Goal: Use online tool/utility: Utilize a website feature to perform a specific function

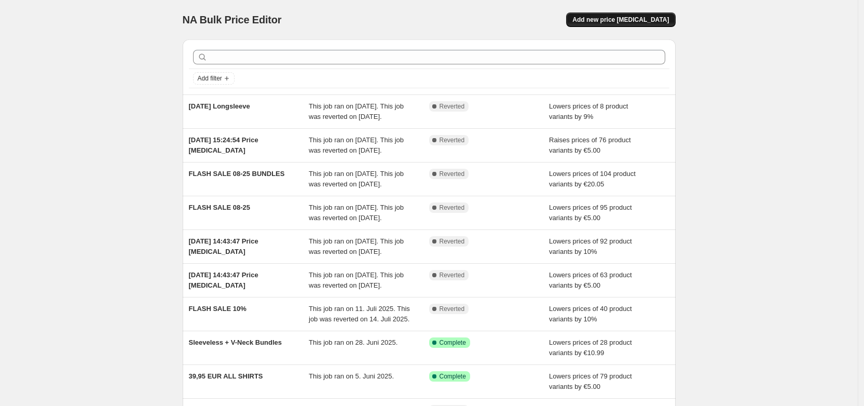
click at [653, 24] on button "Add new price [MEDICAL_DATA]" at bounding box center [620, 19] width 109 height 15
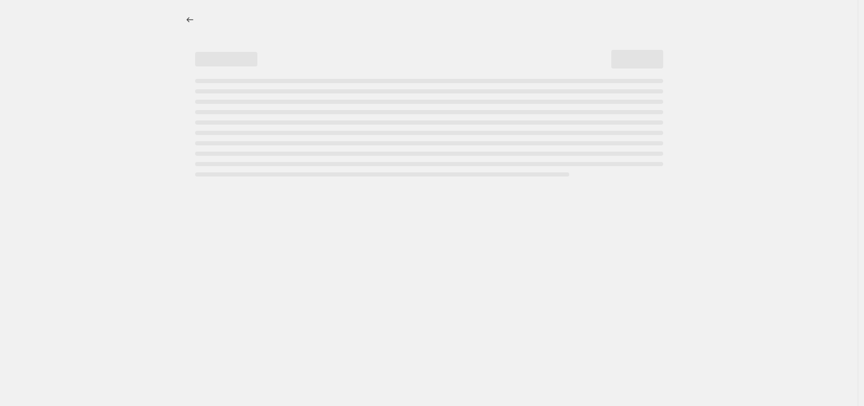
select select "percentage"
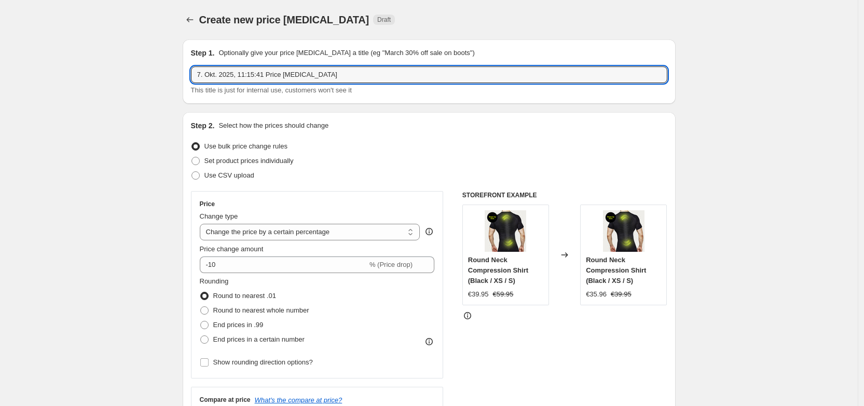
drag, startPoint x: 322, startPoint y: 75, endPoint x: 130, endPoint y: 75, distance: 191.4
type input "Higher Price"
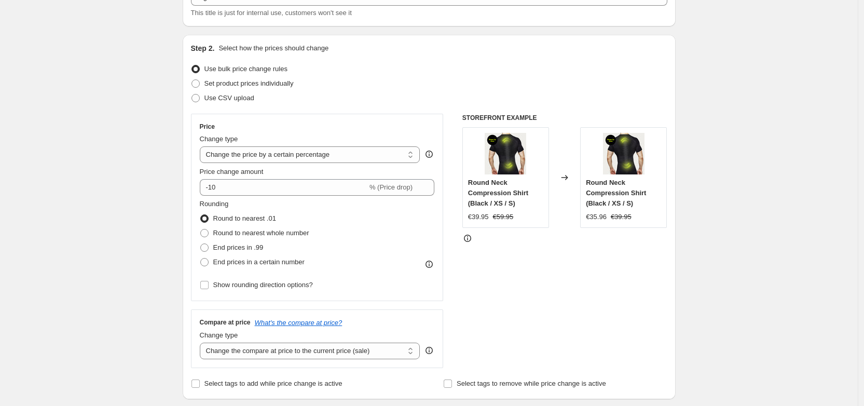
scroll to position [80, 0]
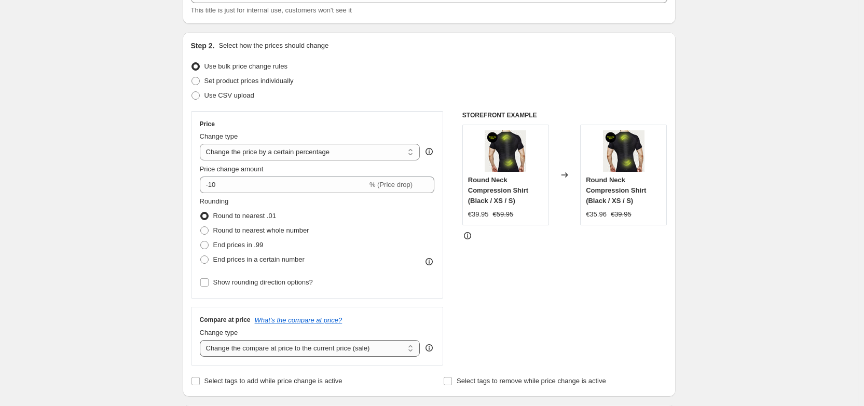
click at [242, 349] on select "Change the compare at price to the current price (sale) Change the compare at p…" at bounding box center [310, 348] width 220 height 17
select select "no_change"
click at [202, 340] on select "Change the compare at price to the current price (sale) Change the compare at p…" at bounding box center [310, 348] width 220 height 17
click at [244, 155] on select "Change the price to a certain amount Change the price by a certain amount Chang…" at bounding box center [310, 152] width 220 height 17
select select "to"
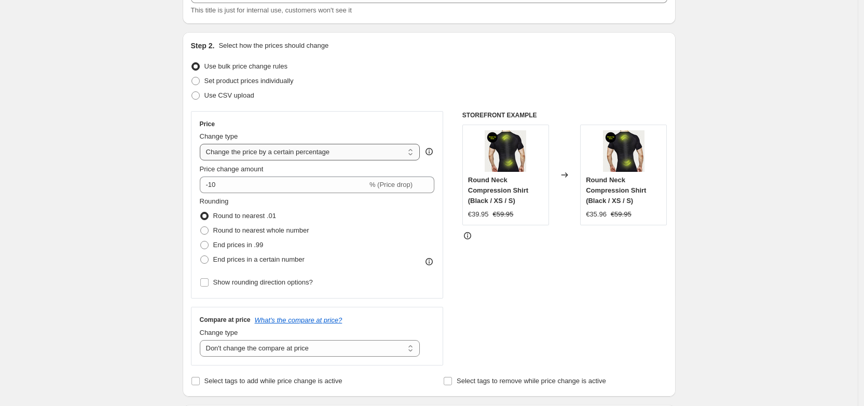
click at [202, 144] on select "Change the price to a certain amount Change the price by a certain amount Chang…" at bounding box center [310, 152] width 220 height 17
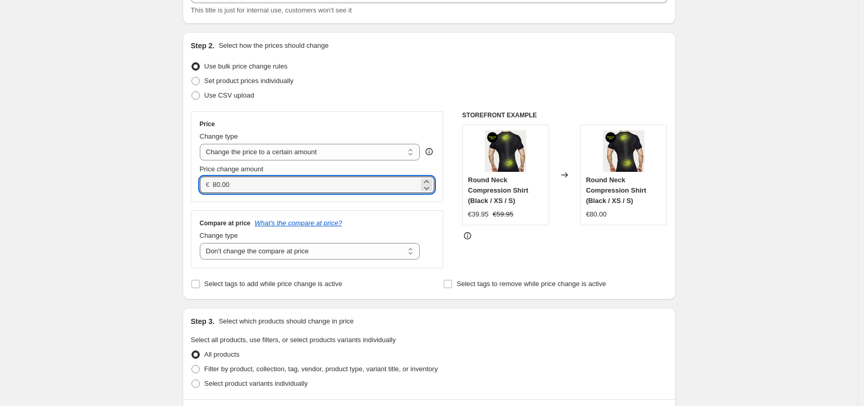
drag, startPoint x: 243, startPoint y: 182, endPoint x: 203, endPoint y: 178, distance: 40.2
click at [203, 178] on div "€ 80.00" at bounding box center [317, 184] width 235 height 17
click at [165, 195] on div "Create new price [MEDICAL_DATA]. This page is ready Create new price [MEDICAL_D…" at bounding box center [428, 390] width 857 height 940
drag, startPoint x: 217, startPoint y: 186, endPoint x: 208, endPoint y: 187, distance: 9.4
click at [208, 187] on div "€ 5.00" at bounding box center [317, 184] width 235 height 17
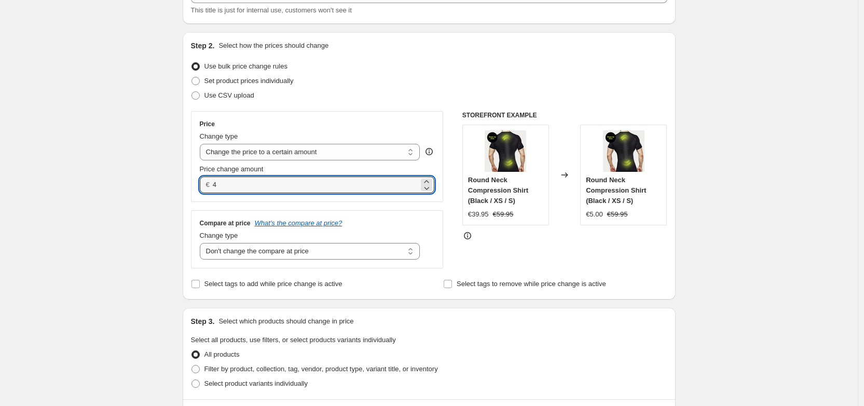
type input "44"
type input "44.95"
click at [161, 213] on div "Create new price [MEDICAL_DATA]. This page is ready Create new price [MEDICAL_D…" at bounding box center [428, 390] width 857 height 940
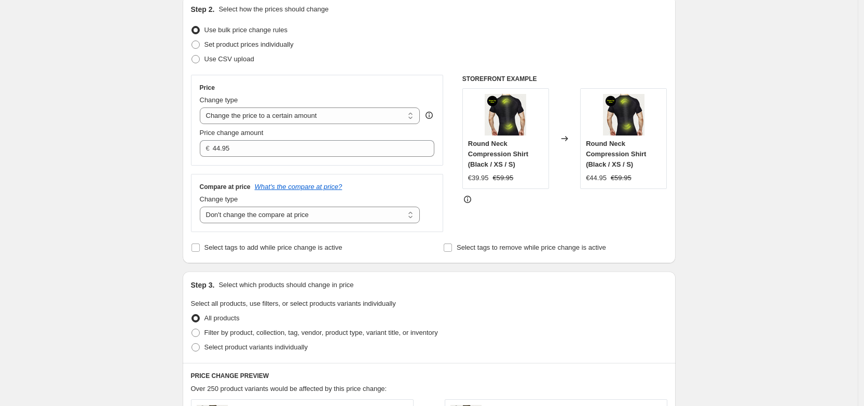
scroll to position [115, 0]
click at [216, 349] on span "Select product variants individually" at bounding box center [255, 348] width 103 height 8
click at [192, 344] on input "Select product variants individually" at bounding box center [191, 344] width 1 height 1
radio input "true"
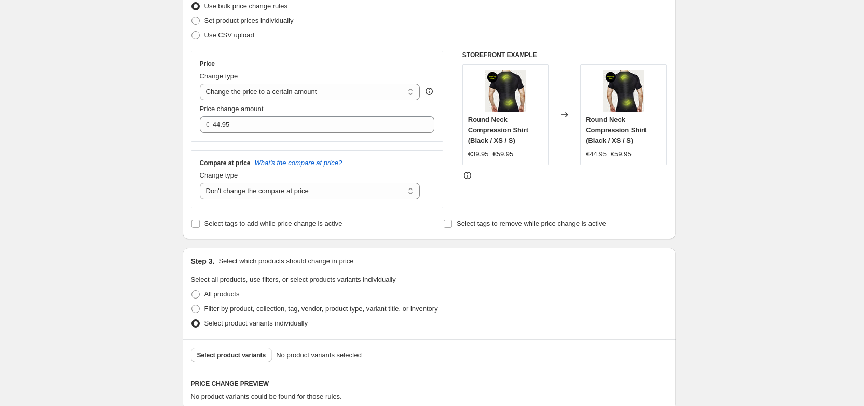
scroll to position [191, 0]
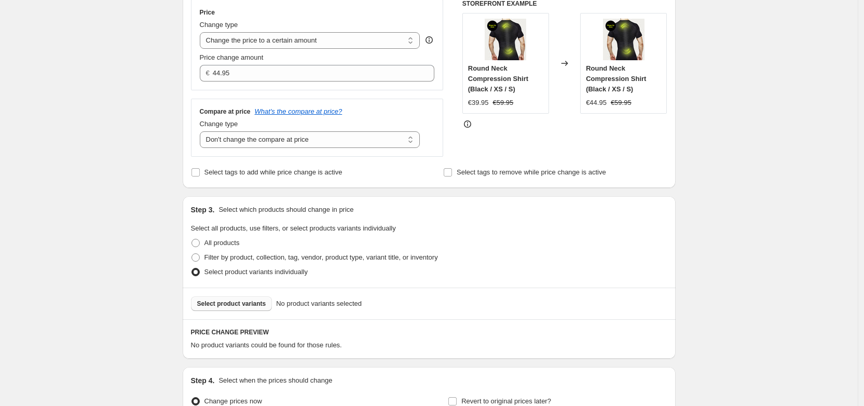
click at [232, 308] on button "Select product variants" at bounding box center [231, 303] width 81 height 15
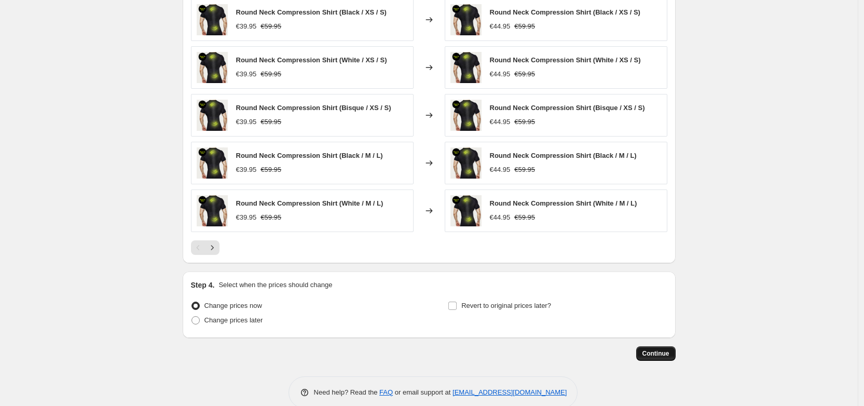
scroll to position [566, 0]
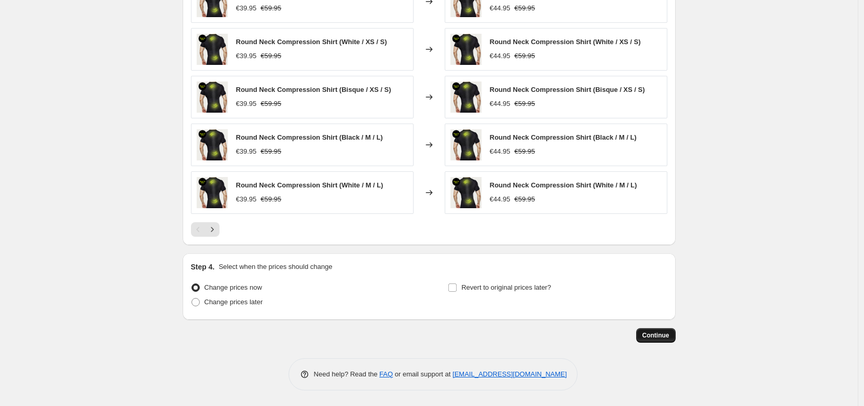
click at [650, 336] on span "Continue" at bounding box center [655, 335] width 27 height 8
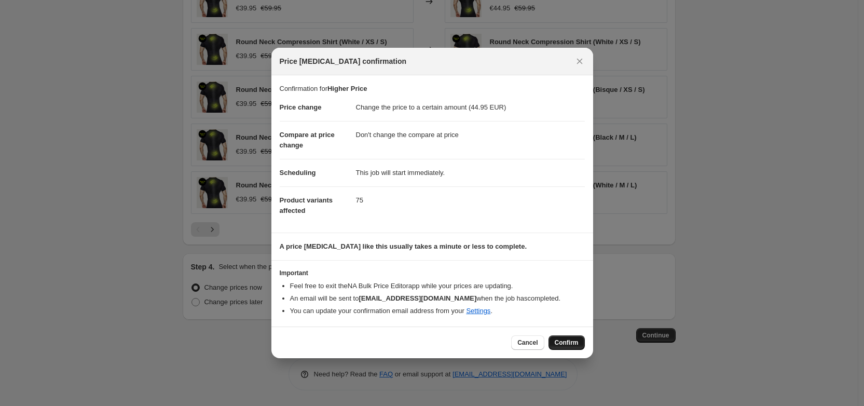
click at [562, 342] on span "Confirm" at bounding box center [566, 342] width 24 height 8
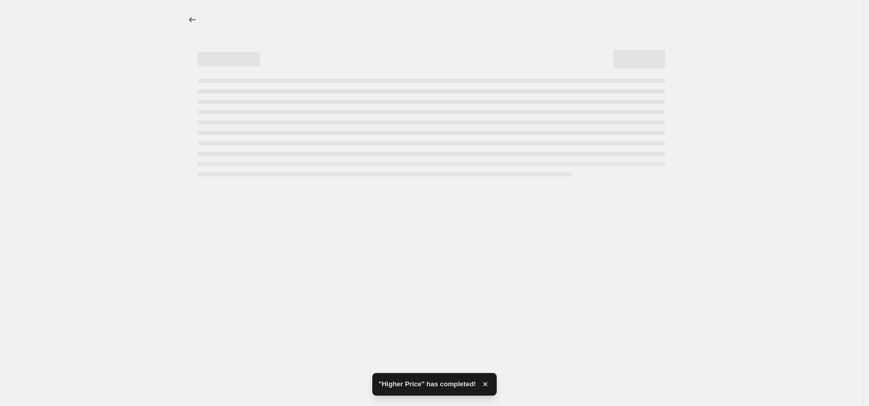
select select "no_change"
